Goal: Transaction & Acquisition: Subscribe to service/newsletter

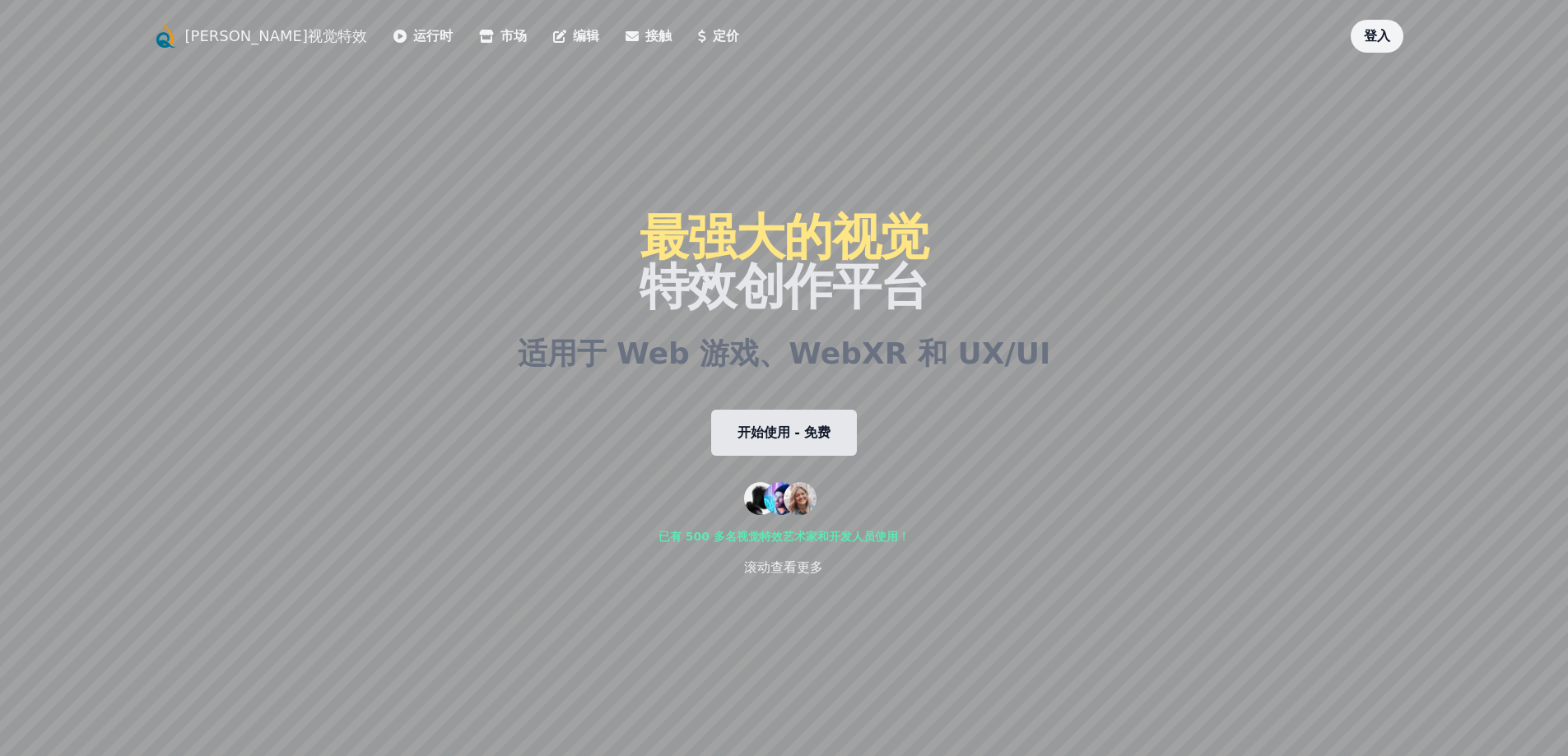
click at [797, 425] on font "开始使用 - 免费" at bounding box center [784, 433] width 94 height 16
click at [239, 39] on font "夸克视觉特效" at bounding box center [276, 35] width 183 height 17
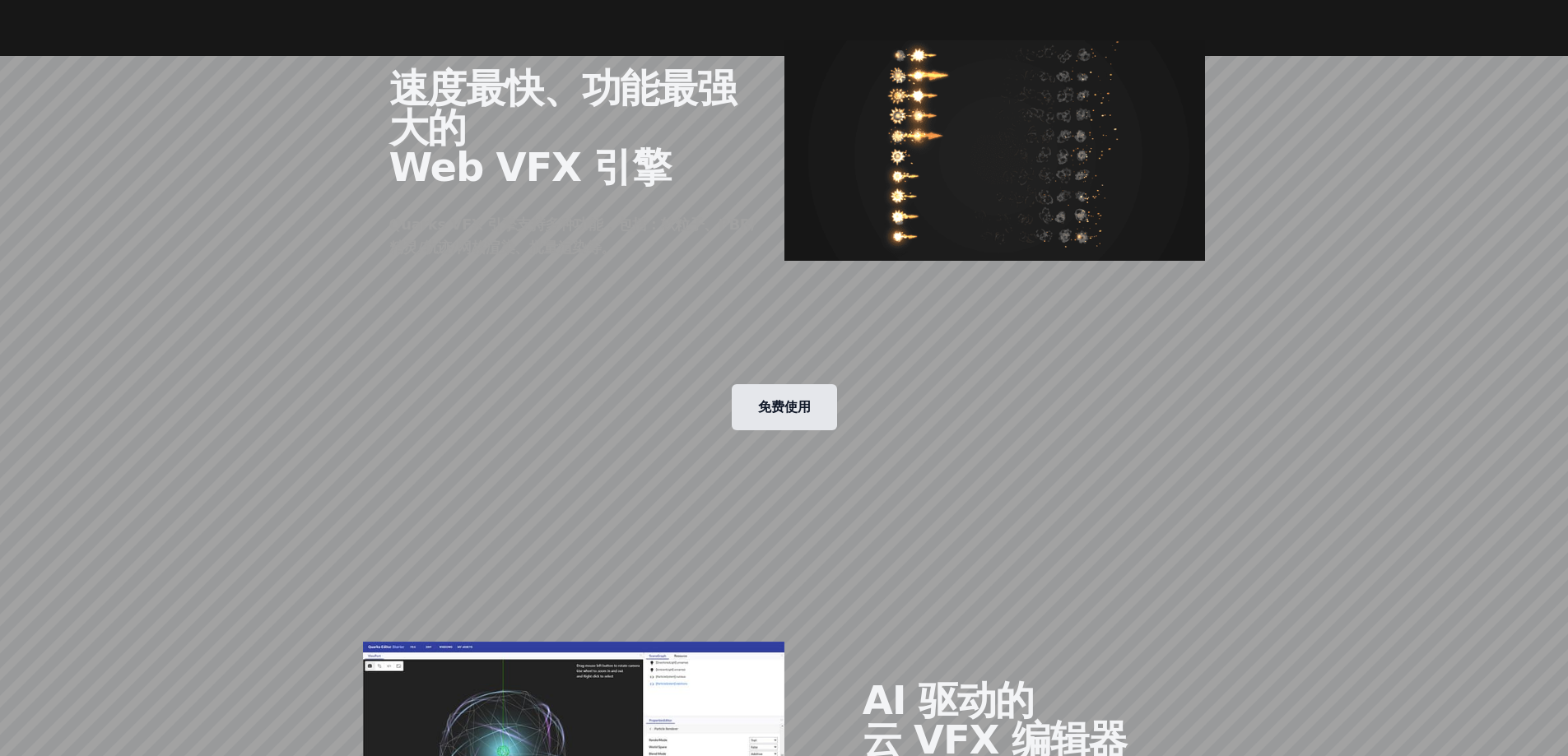
scroll to position [1152, 0]
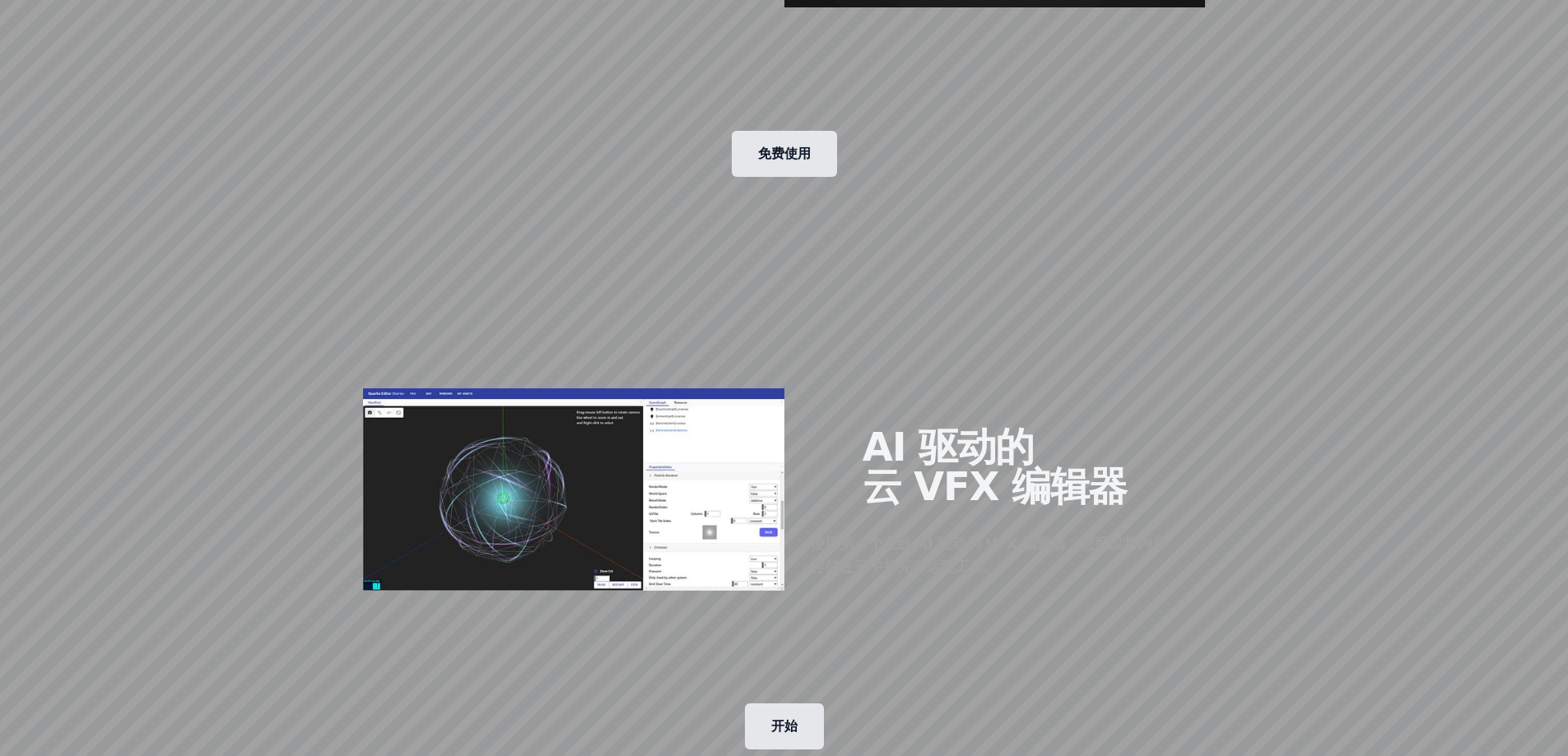
click at [782, 160] on font "免费使用" at bounding box center [784, 154] width 53 height 16
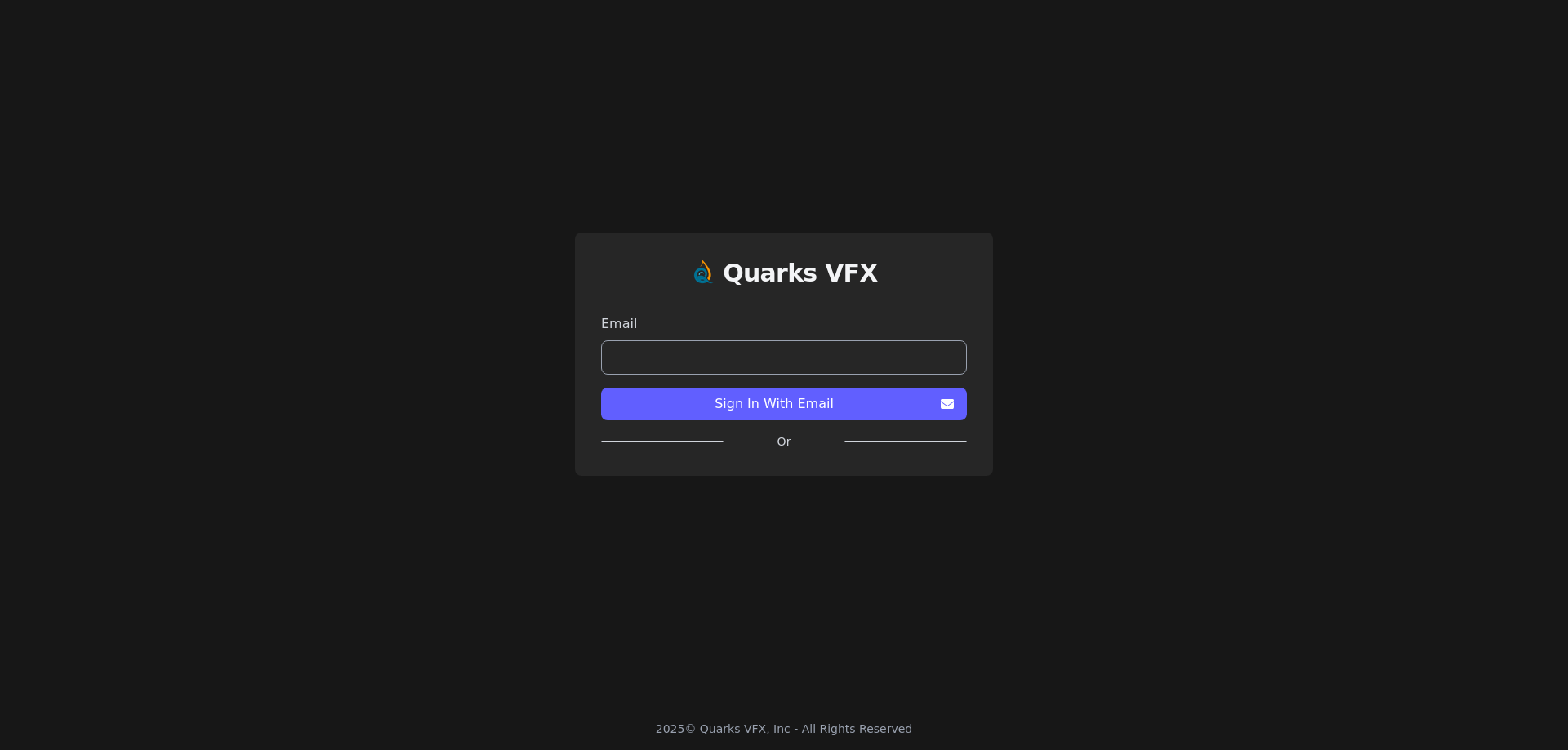
click at [697, 357] on input "email" at bounding box center [784, 357] width 366 height 35
type input "**********"
click at [714, 417] on button "Sign In With Email" at bounding box center [784, 404] width 366 height 33
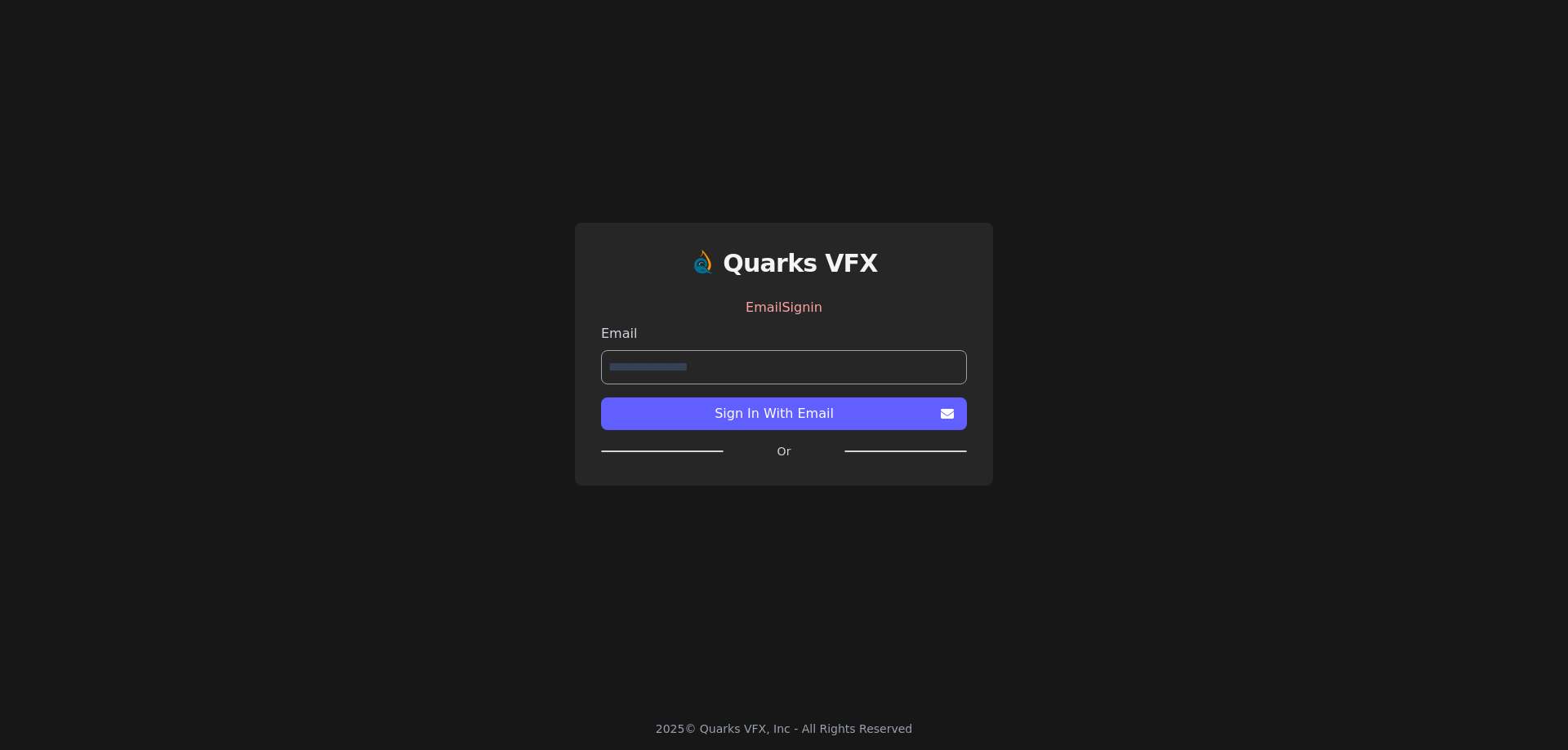
click at [775, 365] on input "**********" at bounding box center [784, 367] width 366 height 35
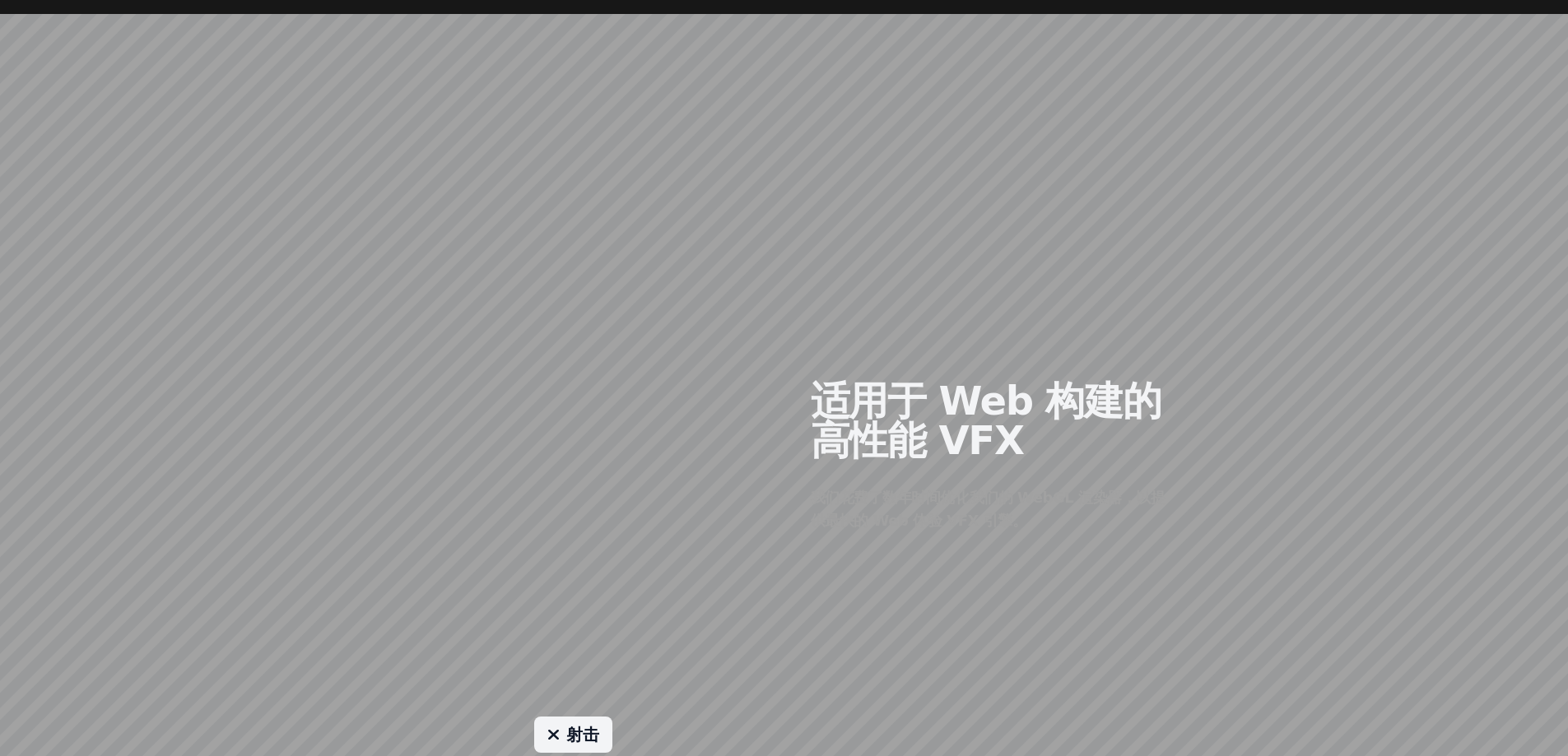
scroll to position [905, 0]
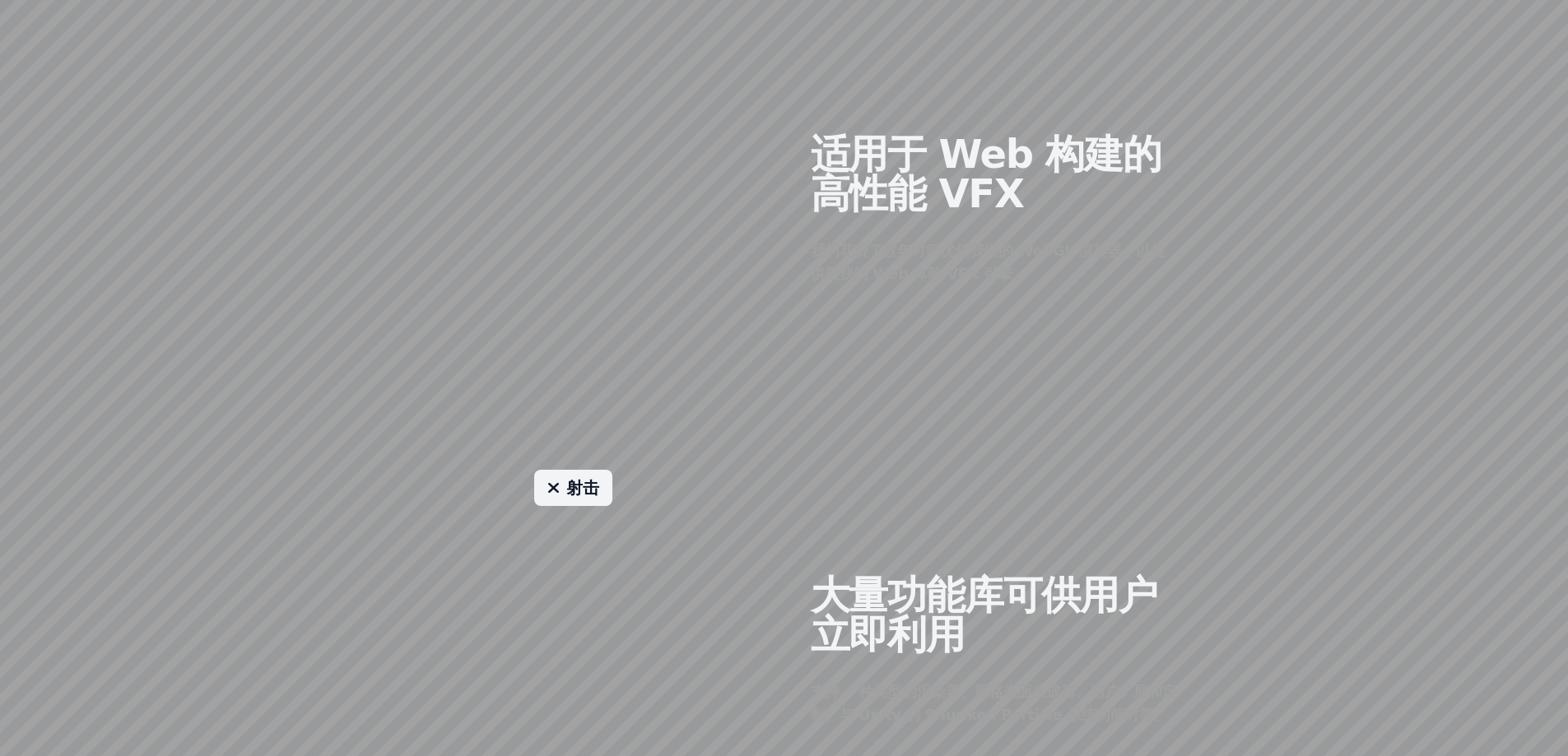
drag, startPoint x: 658, startPoint y: 331, endPoint x: 710, endPoint y: 324, distance: 52.3
click at [710, 324] on div at bounding box center [573, 197] width 421 height 336
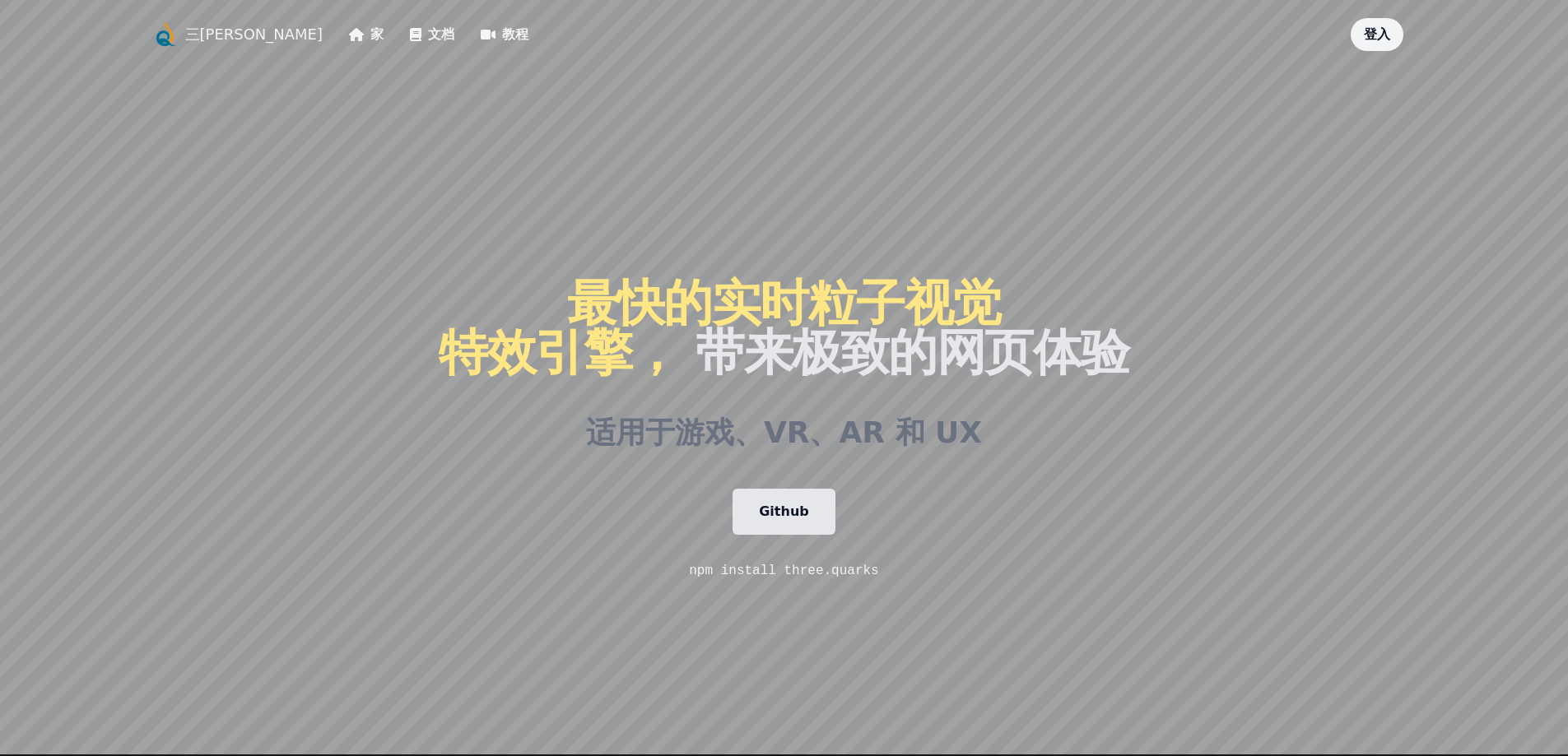
scroll to position [0, 0]
